Goal: Task Accomplishment & Management: Manage account settings

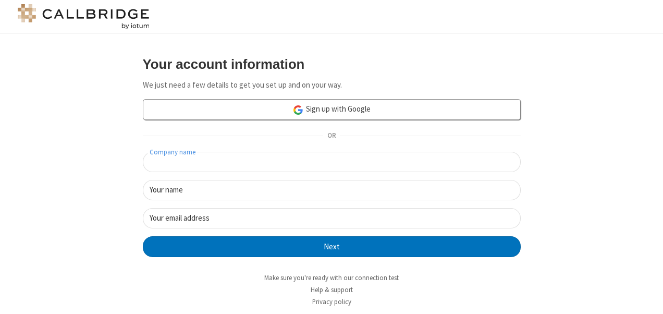
click at [279, 167] on input "Company name" at bounding box center [332, 162] width 378 height 20
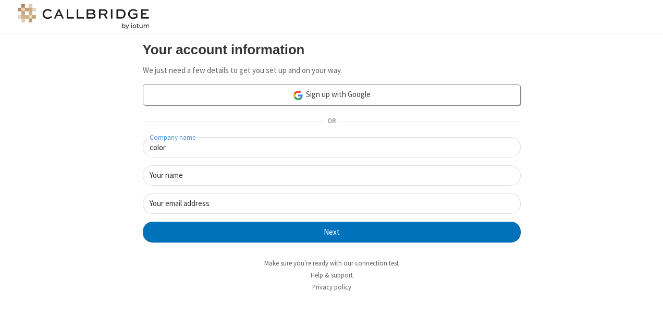
type input "color"
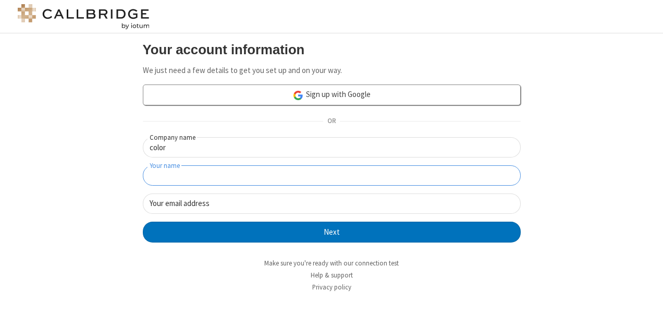
click at [491, 180] on input "Your name" at bounding box center [332, 175] width 378 height 20
type input "color"
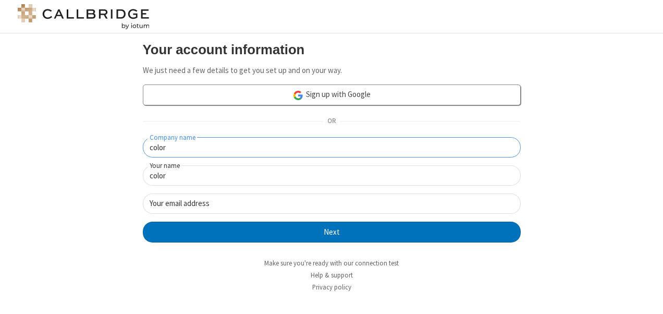
click at [381, 155] on input "color" at bounding box center [332, 147] width 378 height 20
type input "colortest"
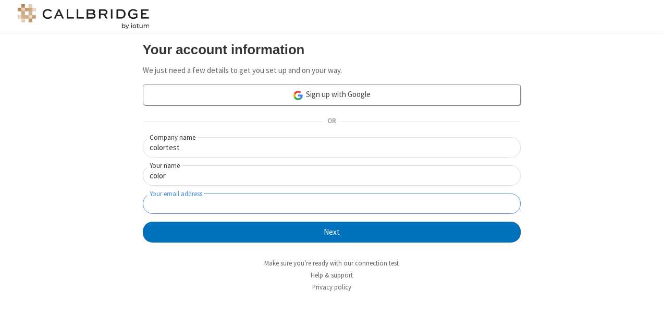
click at [325, 212] on input "Your email address" at bounding box center [332, 203] width 378 height 20
type input "color@anita.freesmackdown.biz"
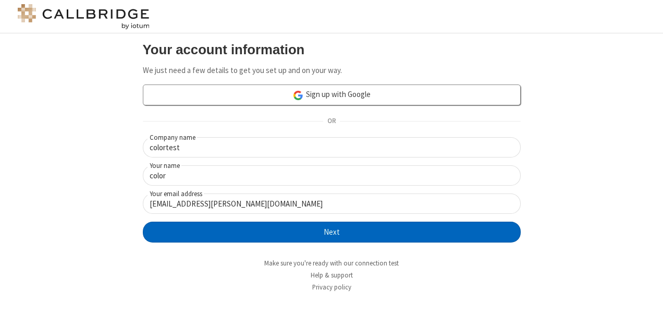
click at [334, 228] on button "Next" at bounding box center [332, 231] width 378 height 21
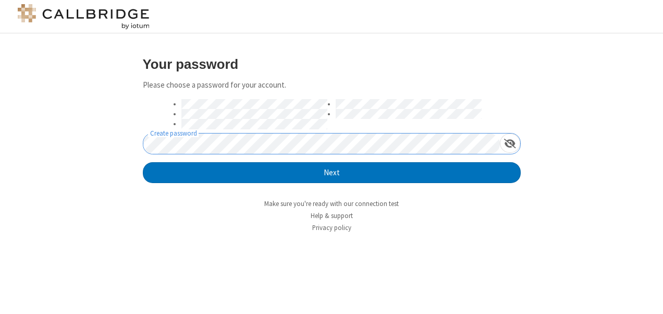
click button "Next" at bounding box center [332, 172] width 378 height 21
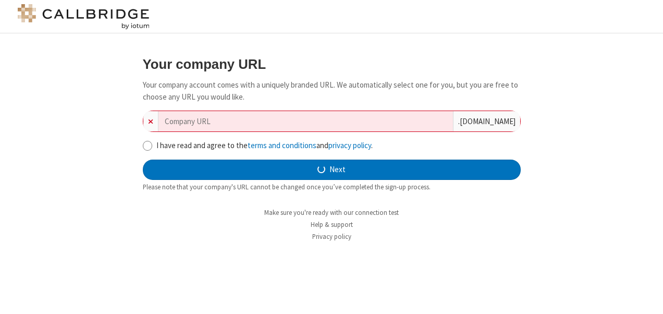
type input "colortest-realigned-63"
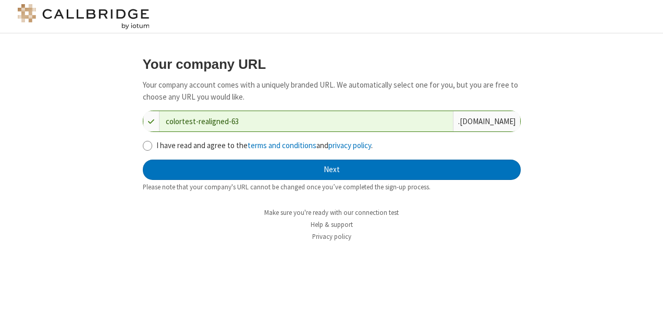
click at [141, 144] on div "Your company URL Your company account comes with a uniquely branded URL. We aut…" at bounding box center [331, 124] width 393 height 151
click at [147, 147] on input "I have read and agree to the terms and conditions and privacy policy ." at bounding box center [148, 145] width 10 height 11
checkbox input "true"
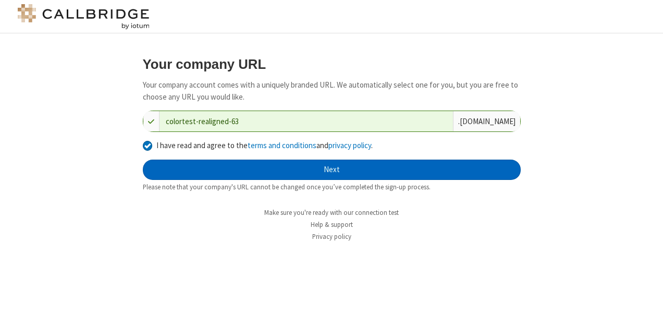
click at [301, 164] on button "Next" at bounding box center [332, 169] width 378 height 21
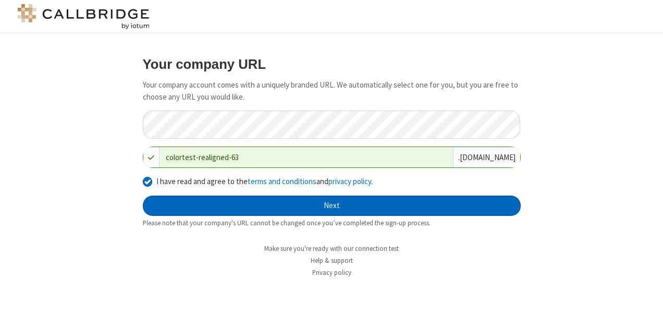
click at [332, 212] on button "Next" at bounding box center [332, 205] width 378 height 21
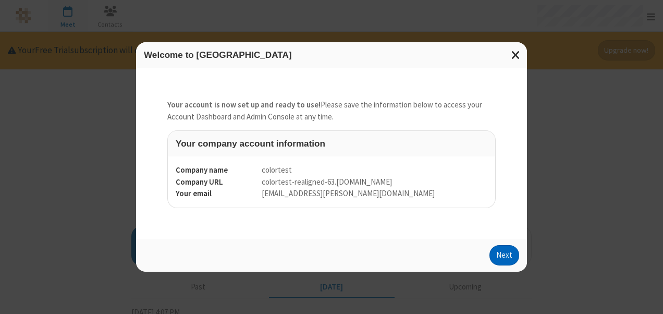
click at [505, 252] on button "Next" at bounding box center [504, 255] width 30 height 21
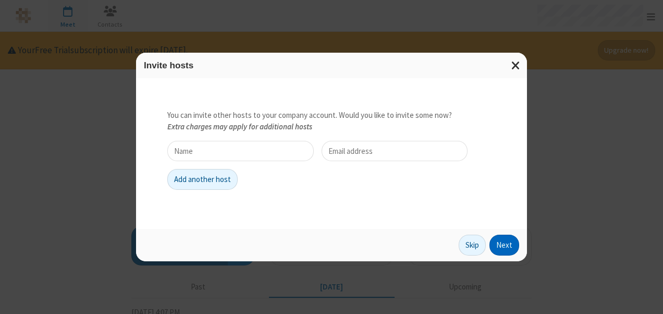
click at [503, 241] on button "Next" at bounding box center [504, 244] width 30 height 21
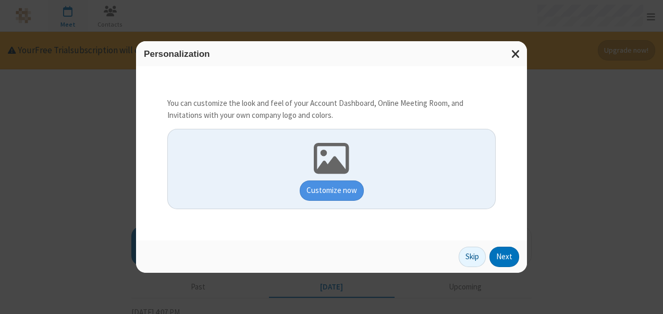
click at [506, 256] on button "Next" at bounding box center [504, 256] width 30 height 21
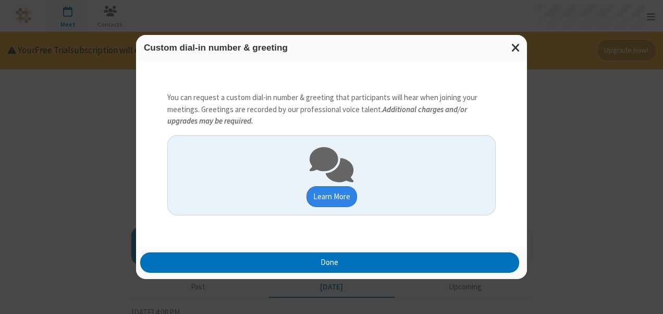
click at [333, 192] on button "Learn More" at bounding box center [331, 196] width 51 height 21
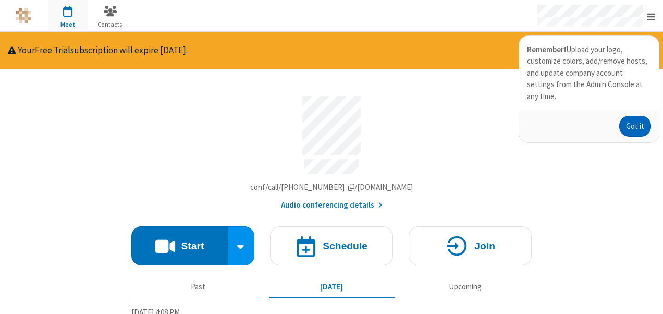
click at [634, 116] on button "Got it" at bounding box center [635, 126] width 32 height 21
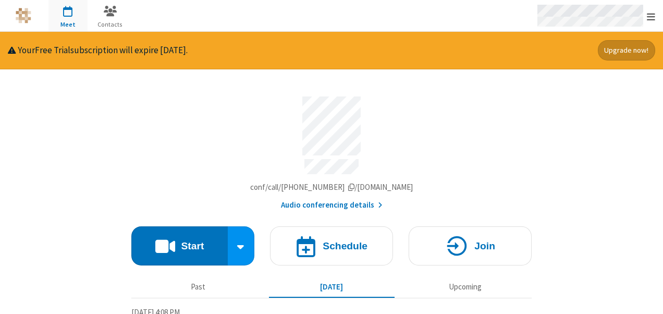
click at [653, 11] on span "Open menu" at bounding box center [651, 16] width 8 height 10
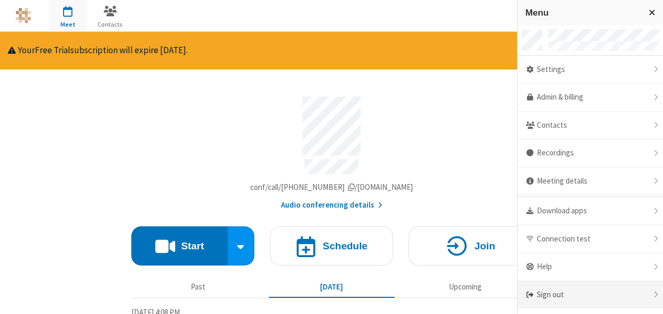
click at [578, 283] on div "Sign out" at bounding box center [589, 295] width 145 height 28
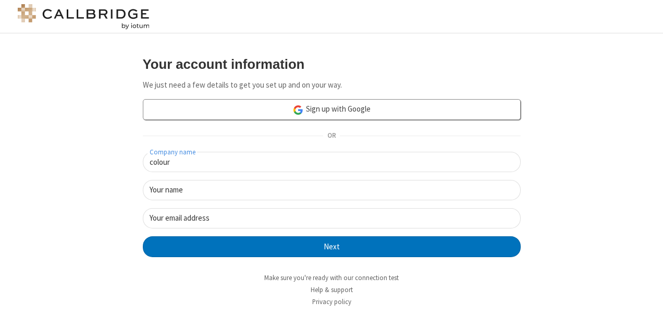
type input "colour"
click at [336, 190] on input "Your name" at bounding box center [332, 190] width 378 height 20
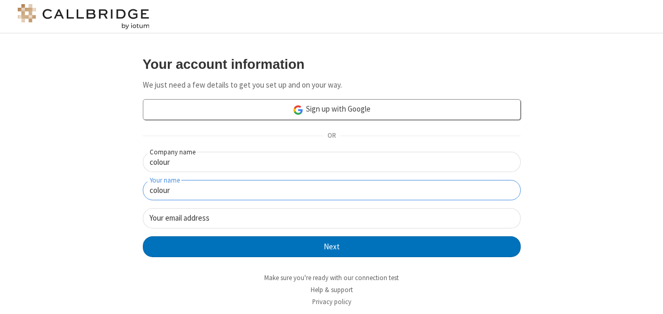
type input "colour"
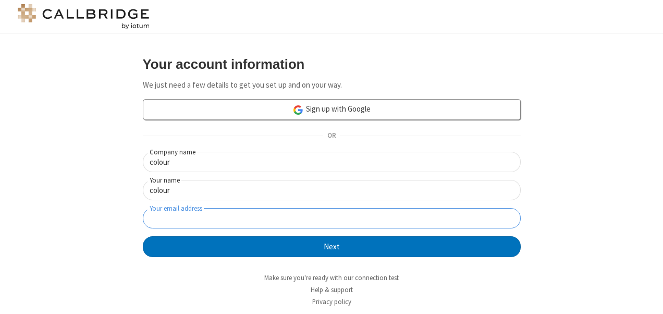
click at [333, 210] on input "Your email address" at bounding box center [332, 218] width 378 height 20
type input "[EMAIL_ADDRESS][DOMAIN_NAME]"
click button "Next" at bounding box center [332, 246] width 378 height 21
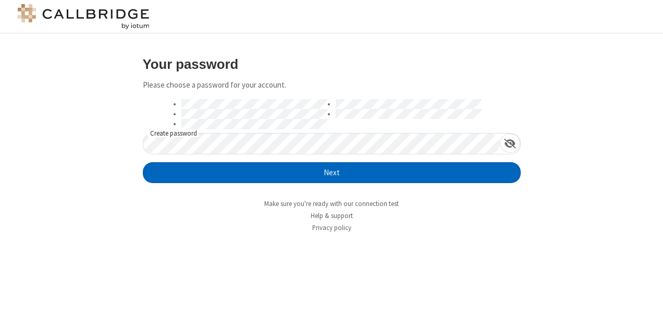
click at [489, 177] on button "Next" at bounding box center [332, 172] width 378 height 21
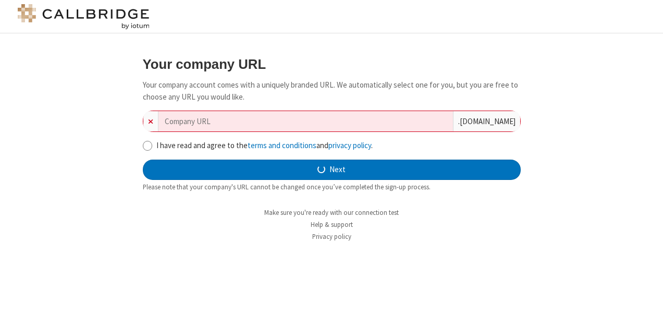
type input "colour-horizontal-96"
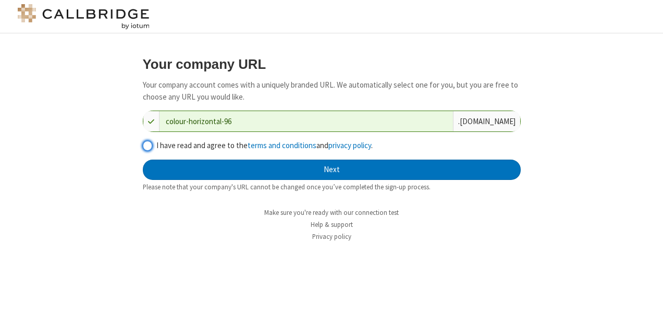
click at [145, 146] on input "I have read and agree to the terms and conditions and privacy policy ." at bounding box center [148, 145] width 10 height 11
checkbox input "true"
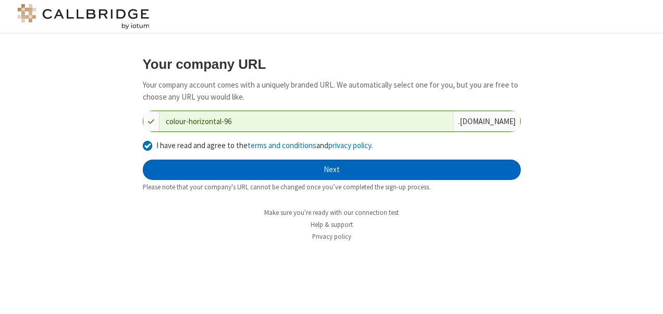
click at [341, 173] on button "Next" at bounding box center [332, 169] width 378 height 21
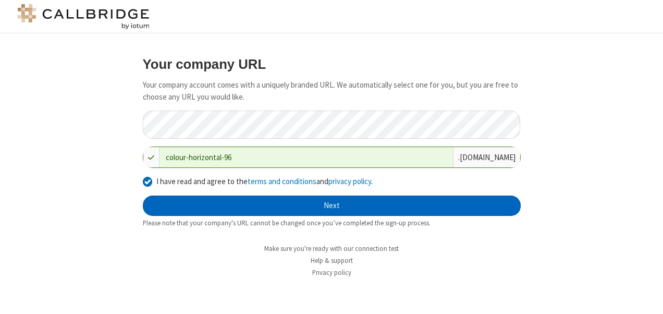
click at [337, 207] on button "Next" at bounding box center [332, 205] width 378 height 21
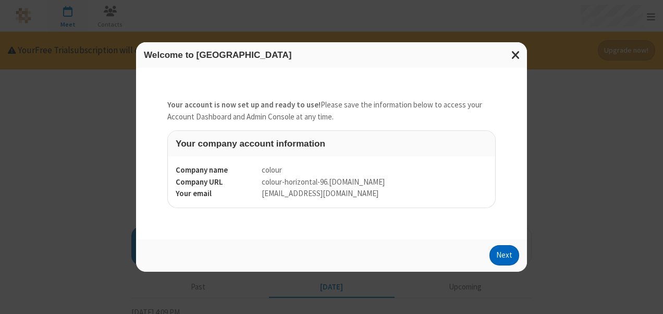
click at [509, 254] on button "Next" at bounding box center [504, 255] width 30 height 21
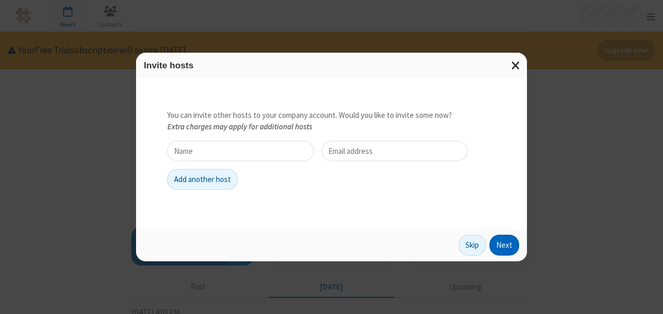
click at [501, 242] on button "Next" at bounding box center [504, 244] width 30 height 21
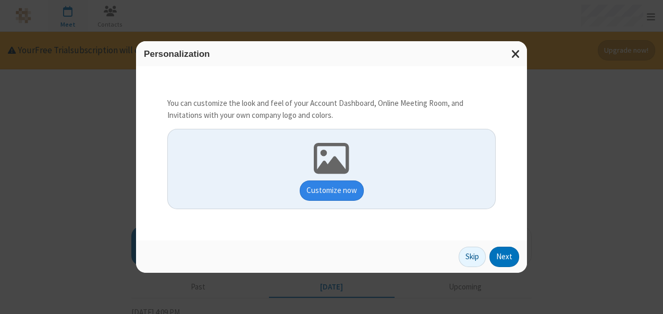
click at [352, 189] on button "Customize now" at bounding box center [332, 190] width 64 height 21
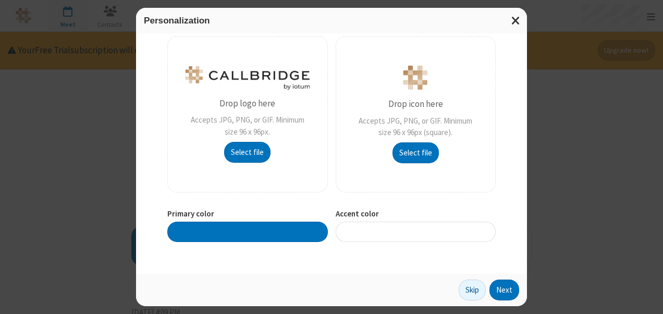
scroll to position [88, 0]
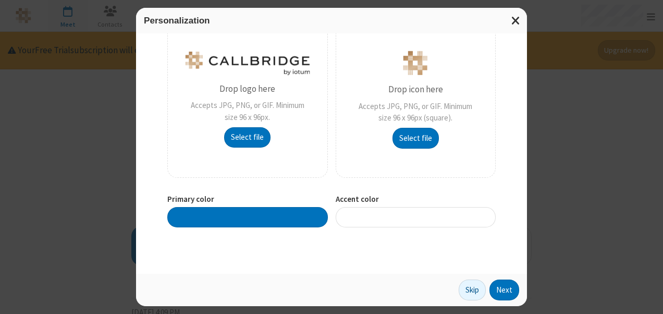
click at [275, 218] on div at bounding box center [247, 217] width 160 height 20
click at [30, 188] on div "Personalization You can customize the look and feel of your Account Dashboard, …" at bounding box center [331, 157] width 663 height 314
click at [354, 220] on div at bounding box center [416, 217] width 160 height 20
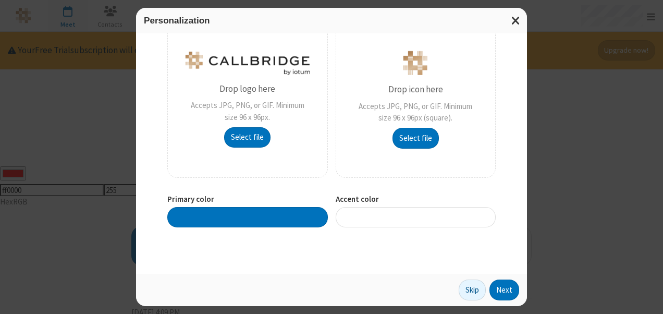
click at [354, 220] on div at bounding box center [416, 217] width 160 height 20
click at [276, 219] on div at bounding box center [247, 217] width 160 height 20
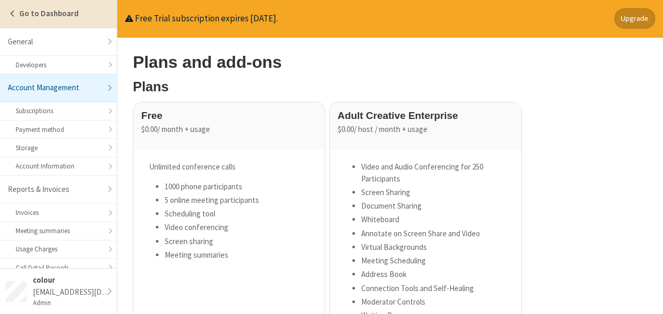
click at [96, 16] on link "Go to Dashboard" at bounding box center [58, 14] width 117 height 28
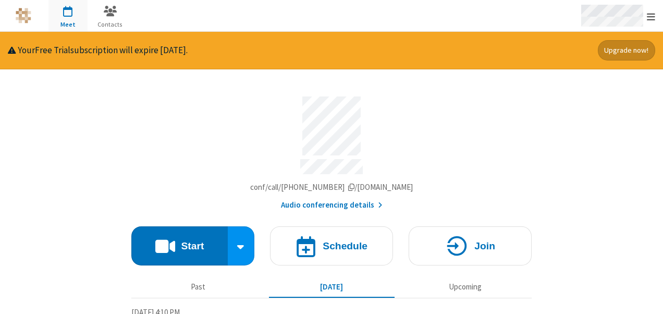
click at [658, 25] on div "Open menu" at bounding box center [617, 15] width 92 height 31
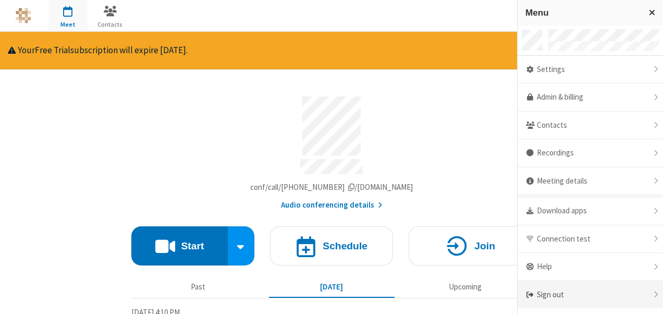
click at [587, 292] on div "Sign out" at bounding box center [589, 295] width 145 height 28
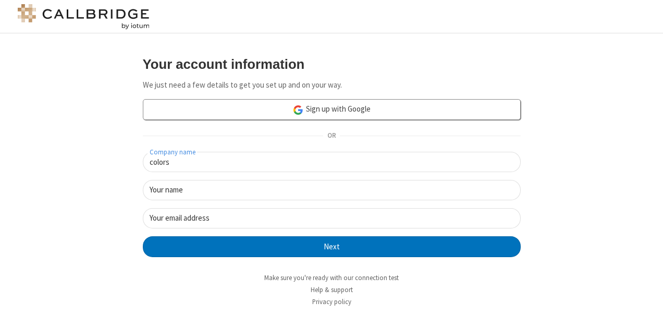
type input "colors"
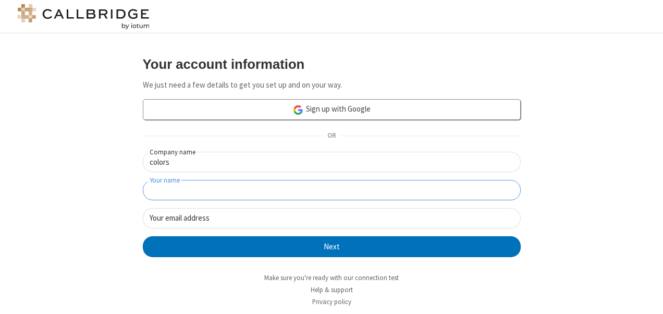
click at [192, 198] on input "Your name" at bounding box center [332, 190] width 378 height 20
type input "colors"
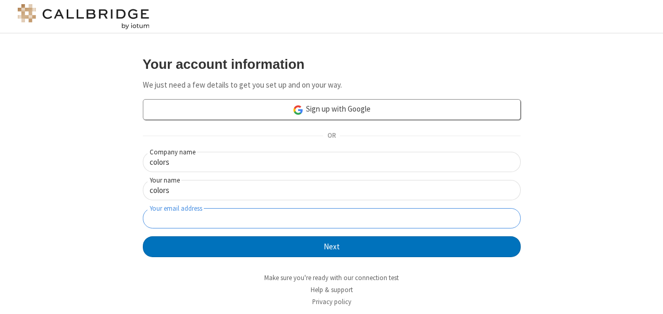
click at [182, 214] on input "Your email address" at bounding box center [332, 218] width 378 height 20
type input "[EMAIL_ADDRESS][DOMAIN_NAME]"
click button "Next" at bounding box center [332, 246] width 378 height 21
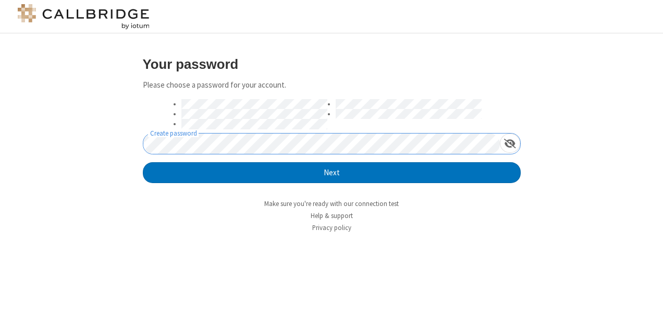
click button "Next" at bounding box center [332, 172] width 378 height 21
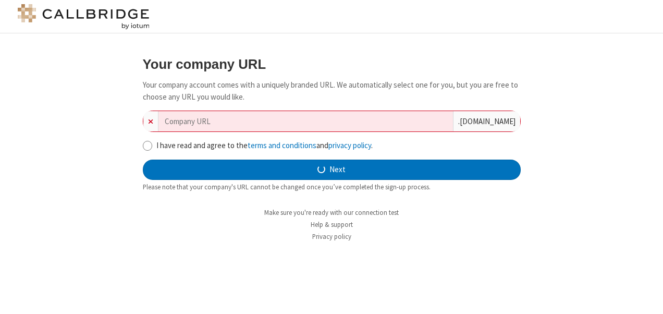
type input "colors"
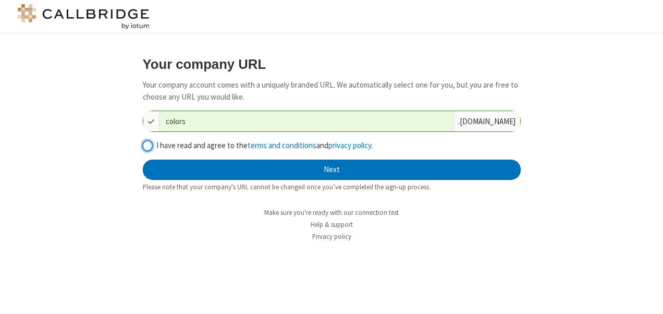
click at [147, 148] on input "I have read and agree to the terms and conditions and privacy policy ." at bounding box center [148, 145] width 10 height 11
checkbox input "true"
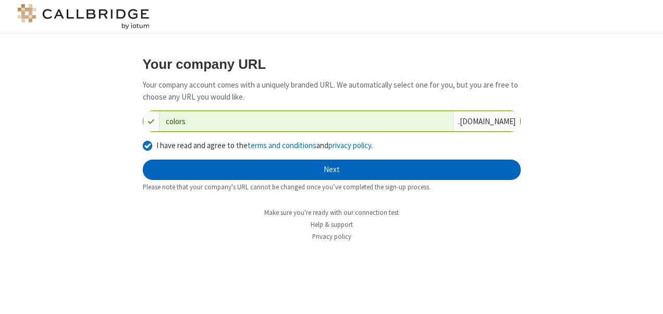
click at [330, 170] on button "Next" at bounding box center [332, 169] width 378 height 21
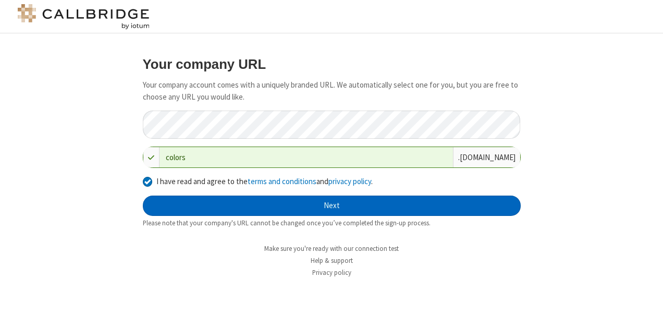
click at [332, 206] on button "Next" at bounding box center [332, 205] width 378 height 21
click at [332, 210] on button "Next" at bounding box center [332, 205] width 378 height 21
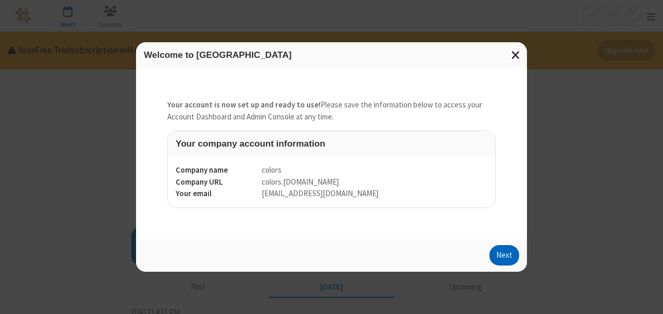
click at [510, 254] on button "Next" at bounding box center [504, 255] width 30 height 21
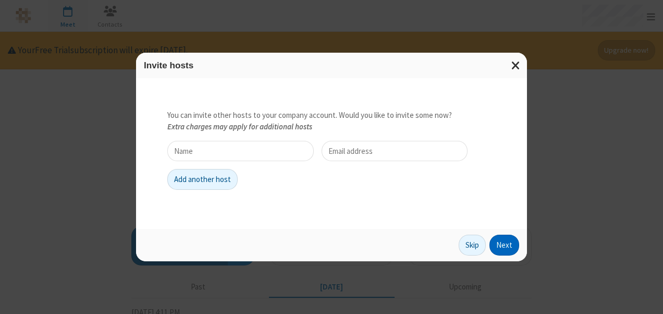
click at [503, 242] on button "Next" at bounding box center [504, 244] width 30 height 21
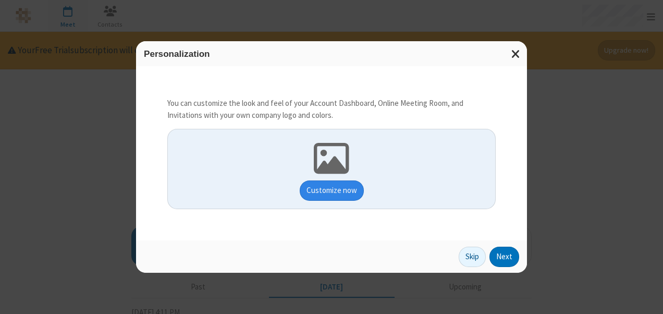
click at [351, 190] on button "Customize now" at bounding box center [332, 190] width 64 height 21
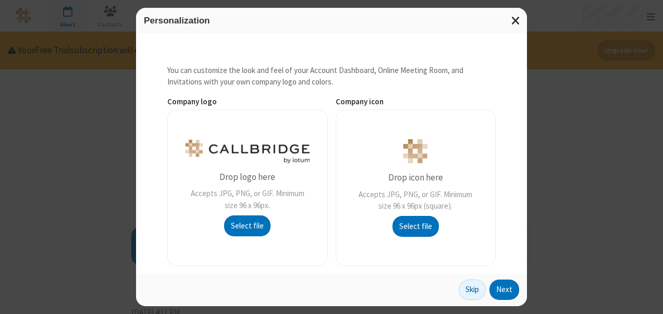
scroll to position [88, 0]
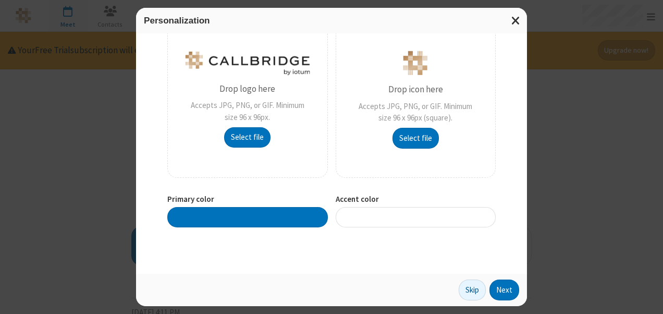
click at [283, 210] on div at bounding box center [247, 217] width 160 height 20
click at [261, 221] on div at bounding box center [247, 217] width 160 height 20
click at [68, 189] on div "Personalization You can customize the look and feel of your Account Dashboard, …" at bounding box center [331, 157] width 663 height 314
click at [445, 214] on div at bounding box center [416, 217] width 160 height 20
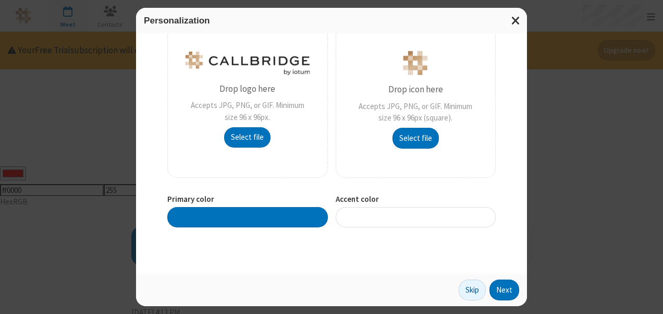
click at [445, 214] on div at bounding box center [416, 217] width 160 height 20
click at [313, 216] on div at bounding box center [247, 217] width 160 height 20
click at [498, 285] on button "Next" at bounding box center [504, 289] width 30 height 21
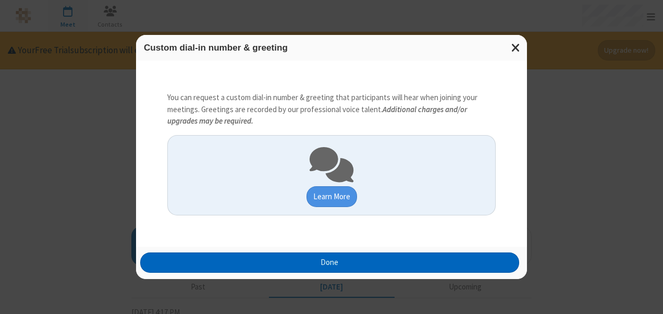
click at [479, 256] on button "Done" at bounding box center [329, 262] width 379 height 21
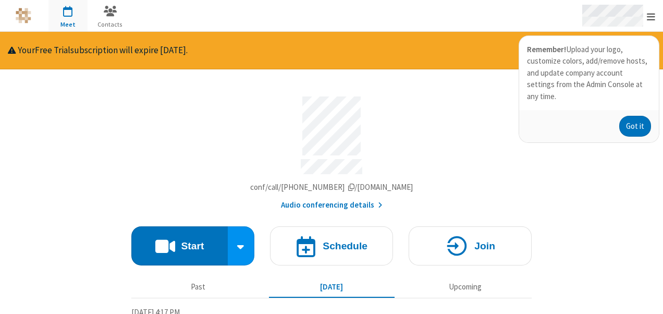
click at [648, 17] on span "Open menu" at bounding box center [651, 16] width 8 height 10
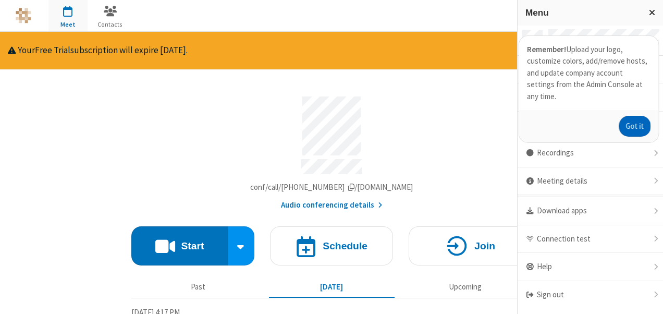
click at [636, 116] on button "Got it" at bounding box center [635, 126] width 32 height 21
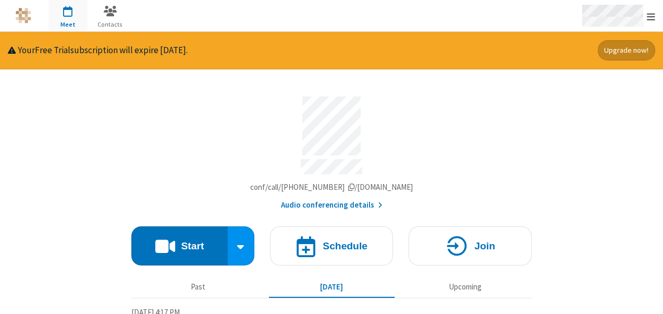
click at [652, 20] on span "Open menu" at bounding box center [651, 16] width 8 height 10
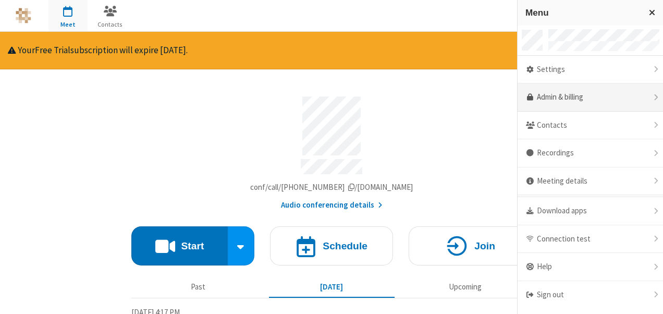
click at [584, 88] on link "Admin & billing" at bounding box center [589, 97] width 145 height 28
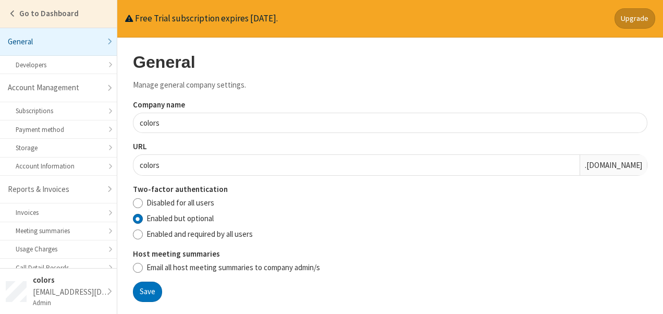
scroll to position [208, 0]
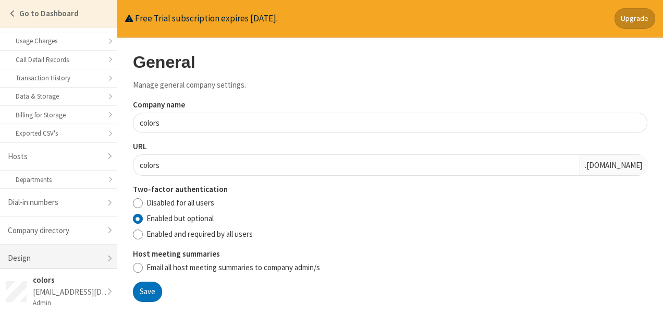
click at [80, 251] on link "Design" at bounding box center [58, 258] width 117 height 28
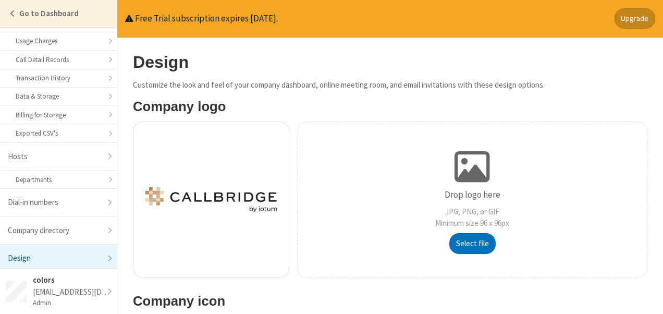
click at [352, 155] on div "Drop logo here JPG, PNG, or GIF Minimum size 96 x 96px Select file" at bounding box center [472, 199] width 350 height 156
